Goal: Navigation & Orientation: Find specific page/section

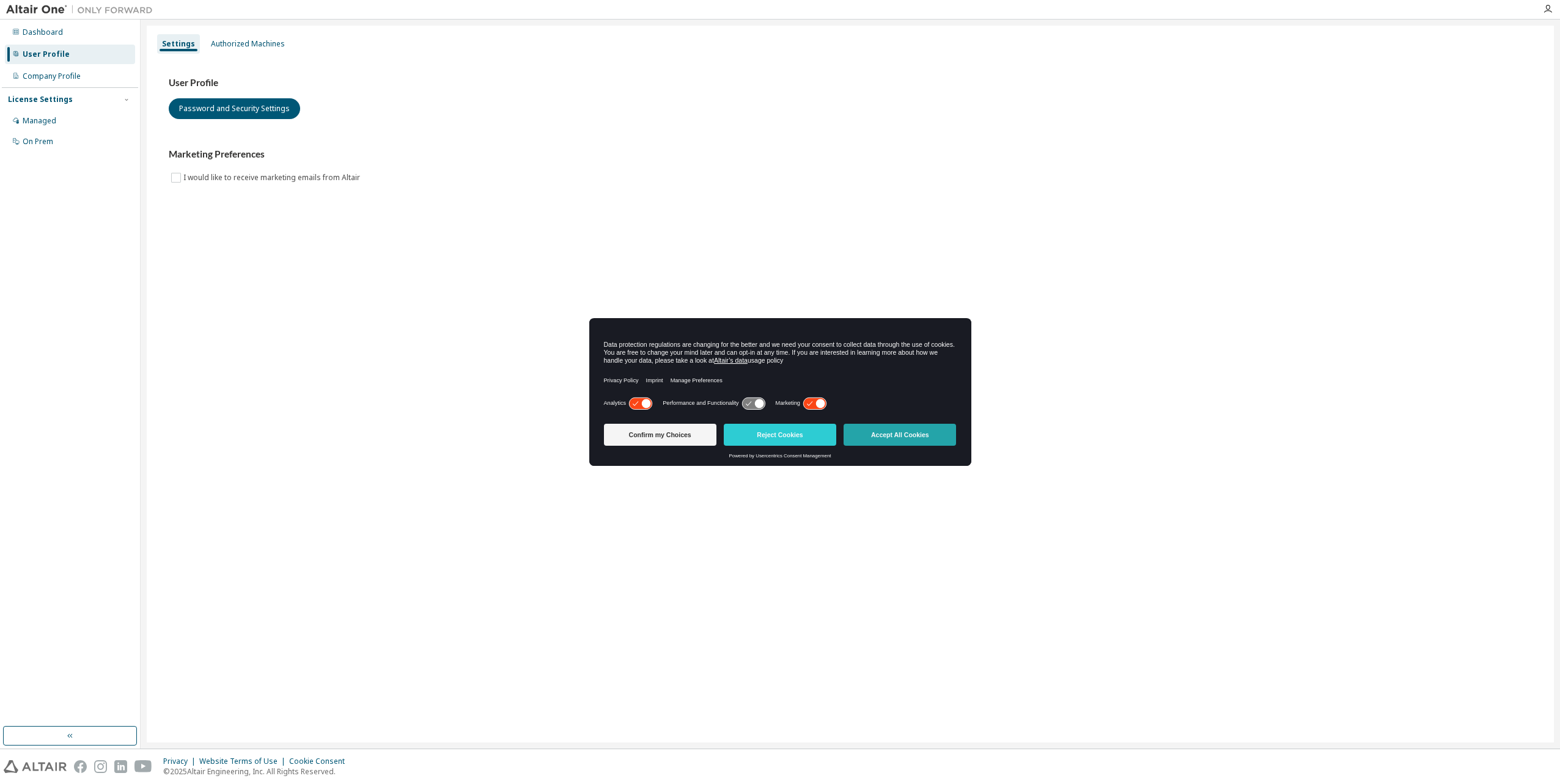
click at [908, 432] on button "Accept All Cookies" at bounding box center [900, 435] width 113 height 22
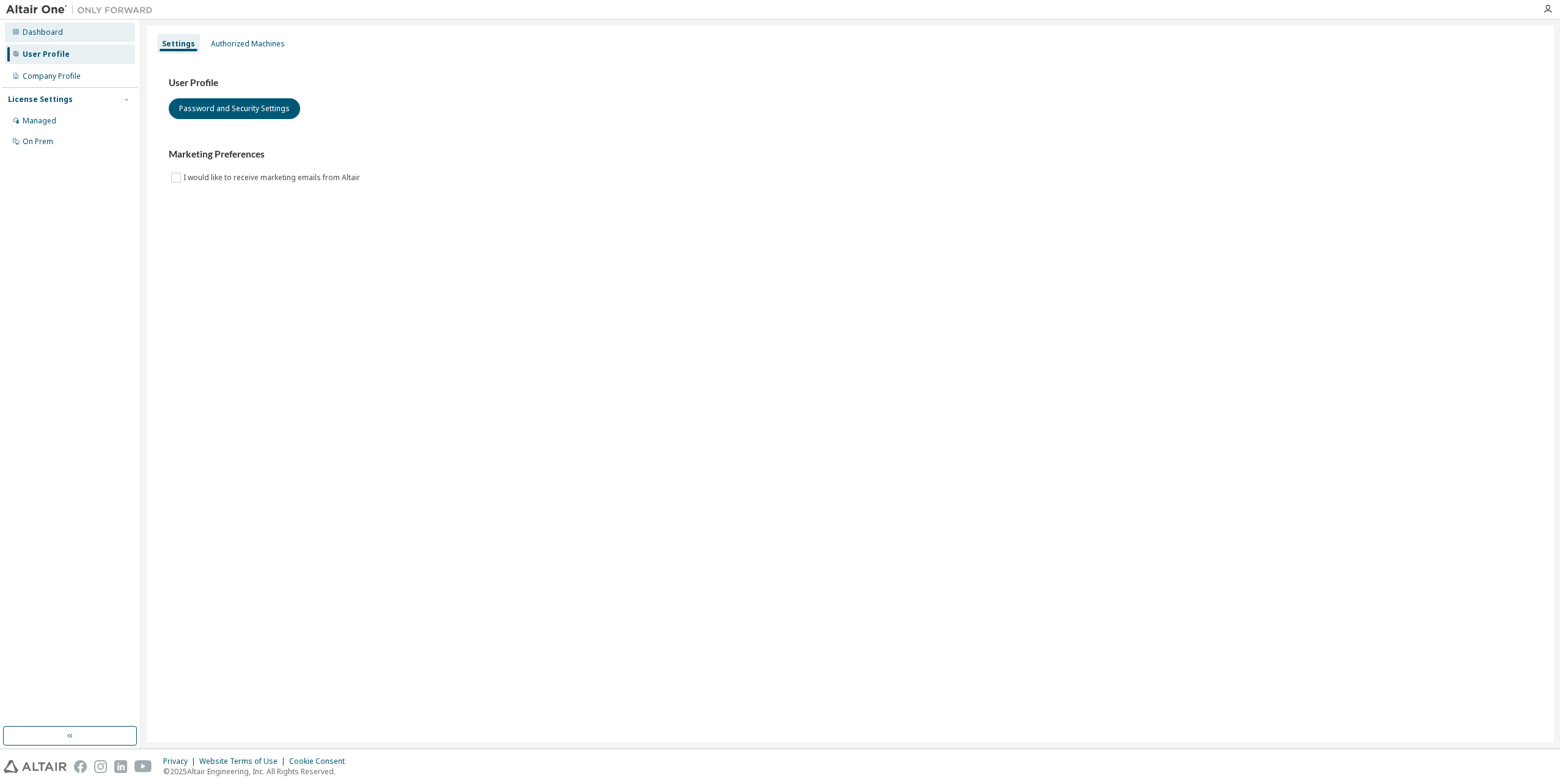
click at [47, 34] on div "Dashboard" at bounding box center [42, 32] width 40 height 10
